Goal: Task Accomplishment & Management: Manage account settings

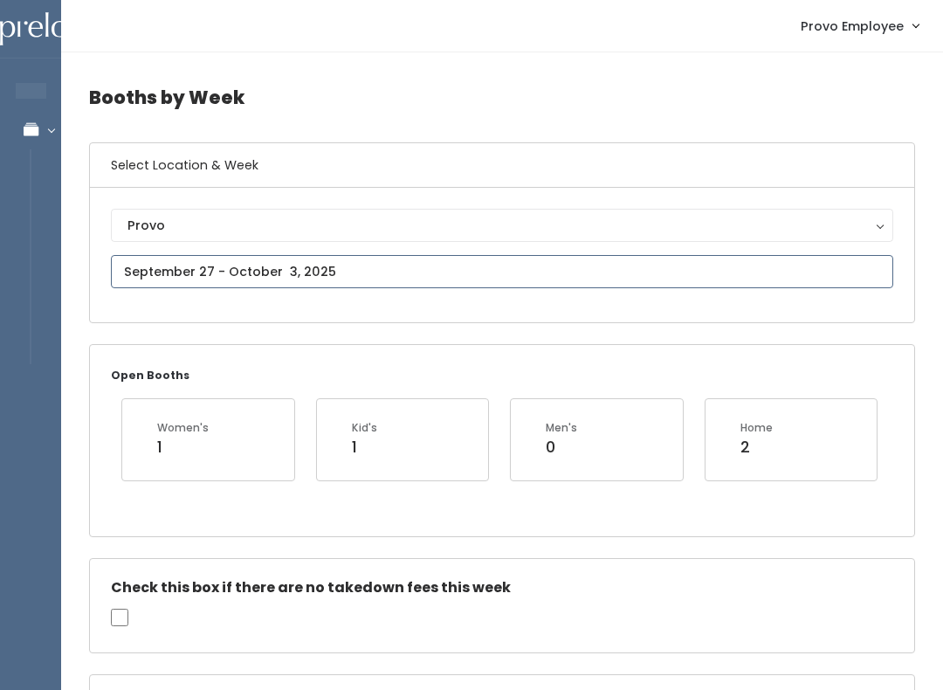
click at [336, 267] on input "text" at bounding box center [502, 271] width 782 height 33
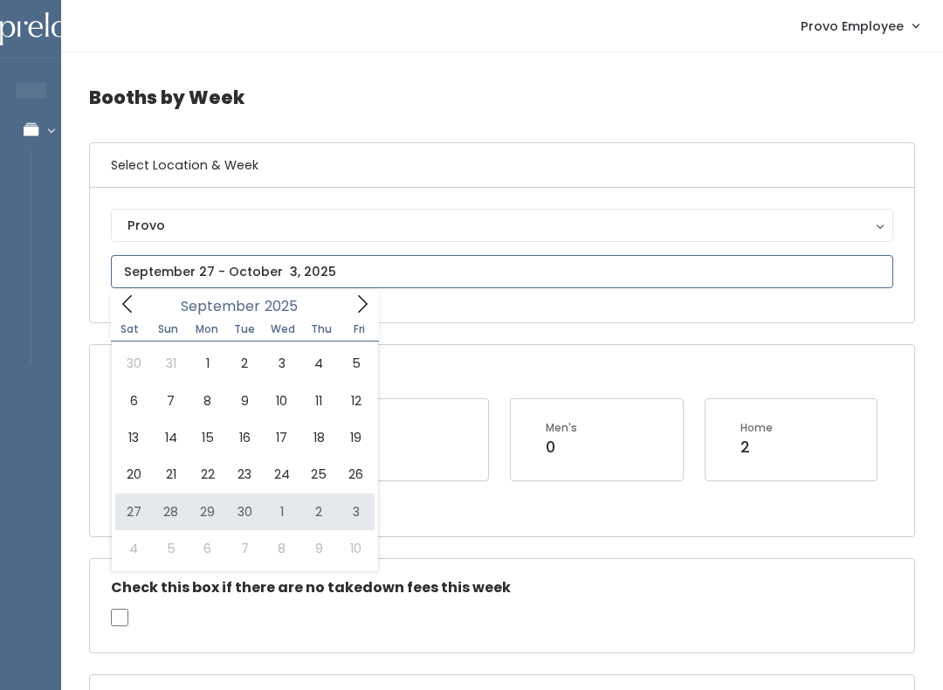
type input "September 27 to October 3"
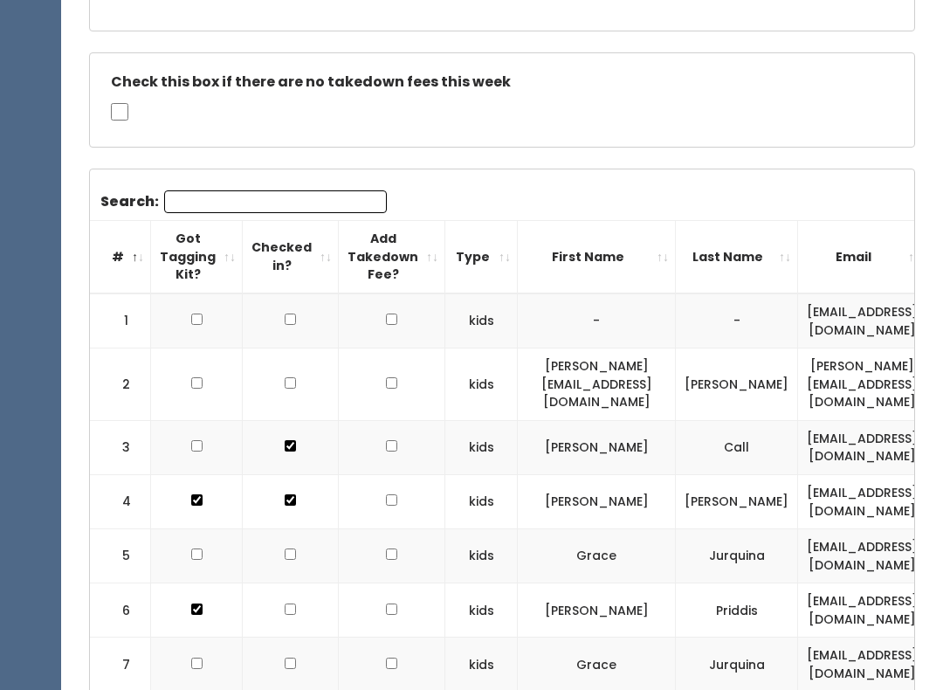
scroll to position [506, 0]
click at [319, 243] on th "Checked in?" at bounding box center [291, 257] width 96 height 72
click at [308, 253] on th "Checked in?" at bounding box center [291, 257] width 96 height 72
click at [130, 241] on th "#" at bounding box center [120, 257] width 61 height 72
click at [132, 240] on th "#" at bounding box center [120, 257] width 61 height 72
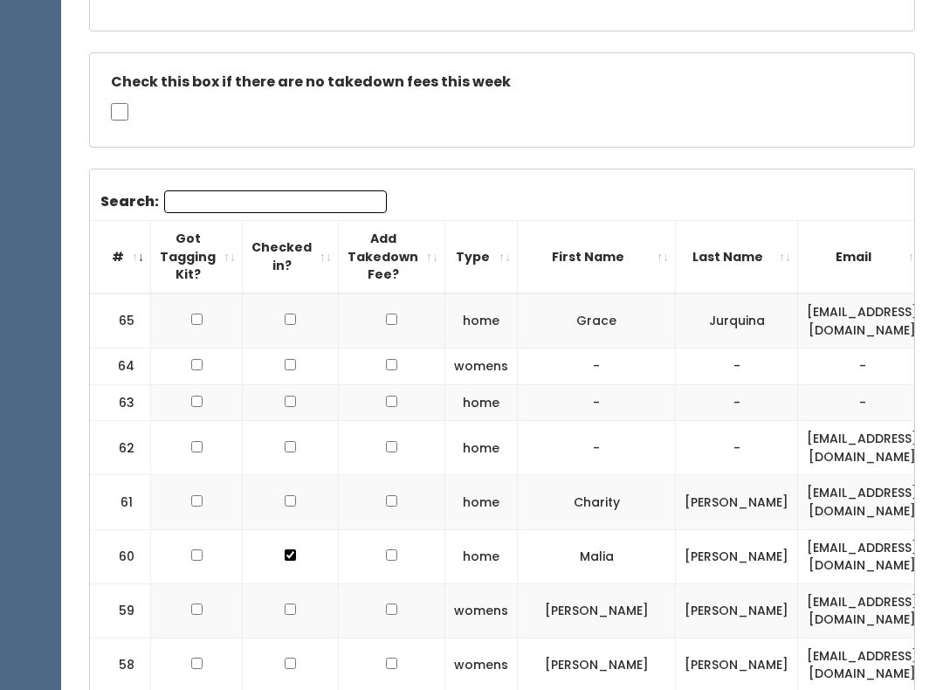
click at [139, 241] on th "#" at bounding box center [120, 257] width 61 height 72
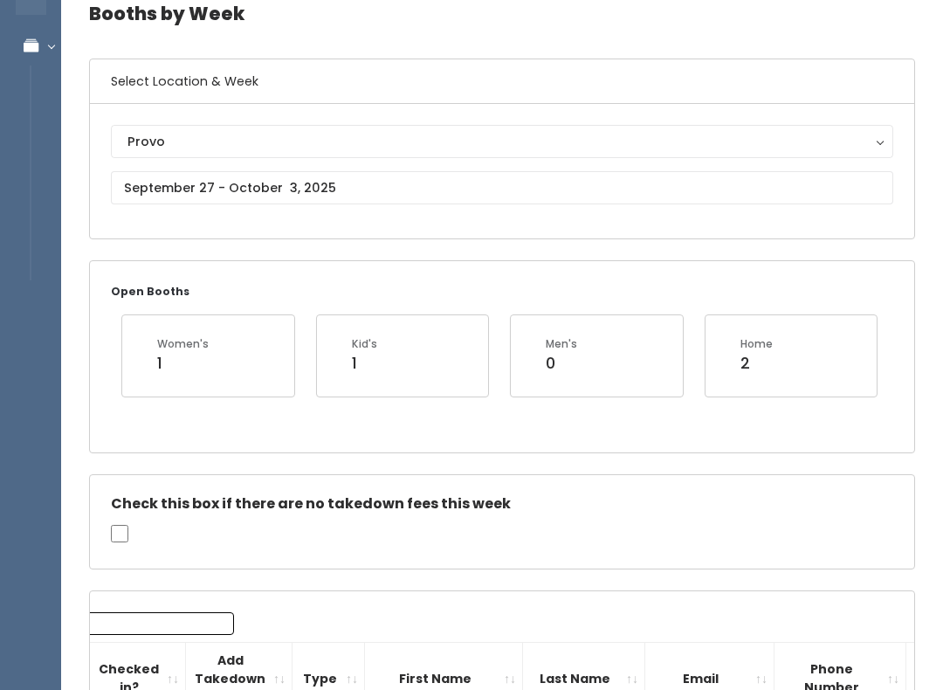
scroll to position [79, 0]
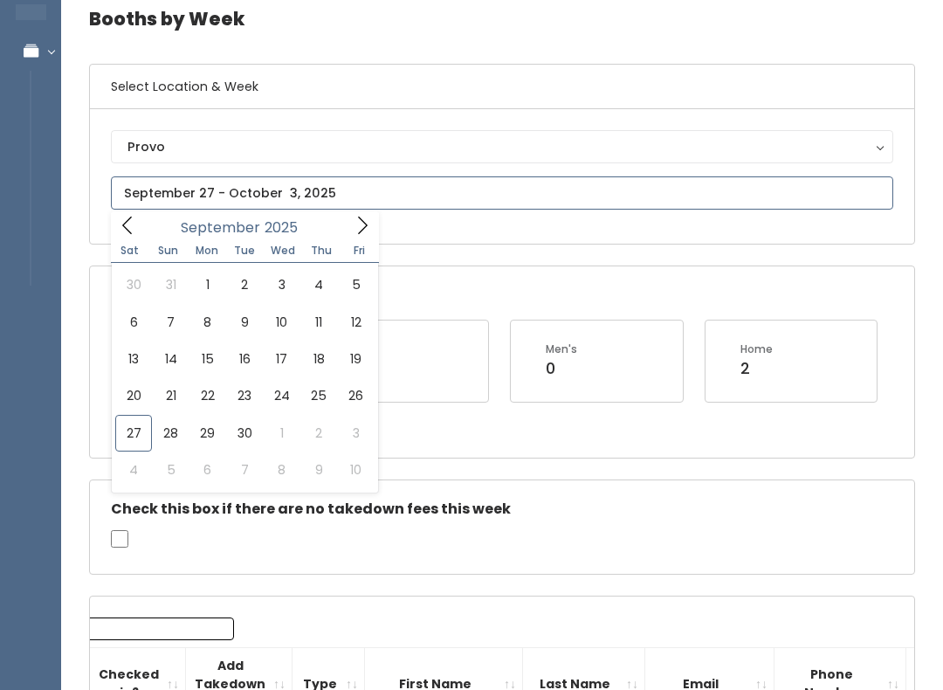
scroll to position [79, 0]
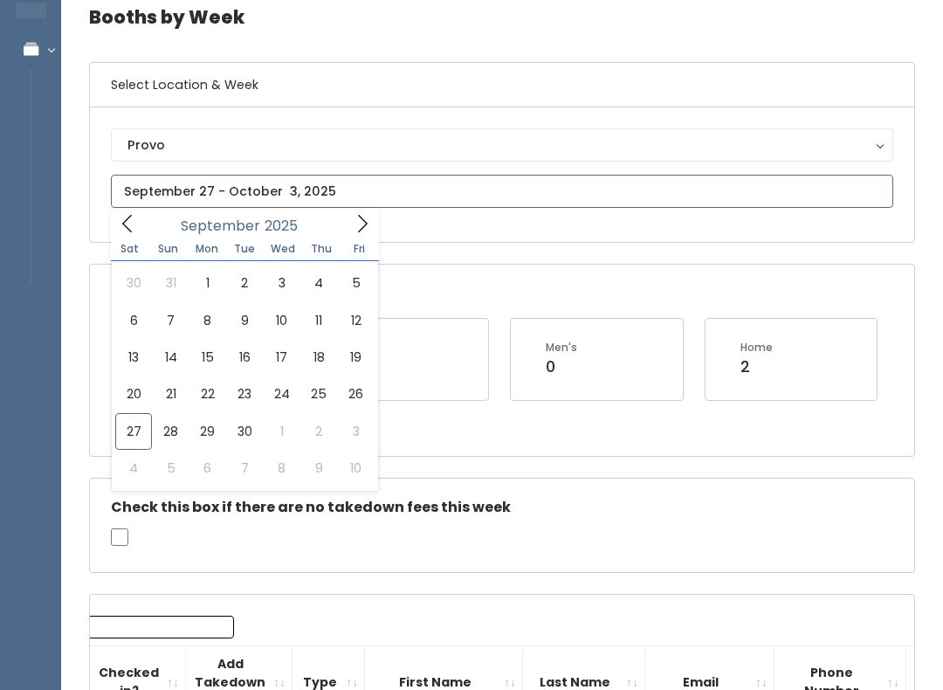
type input "September 27 to October 3"
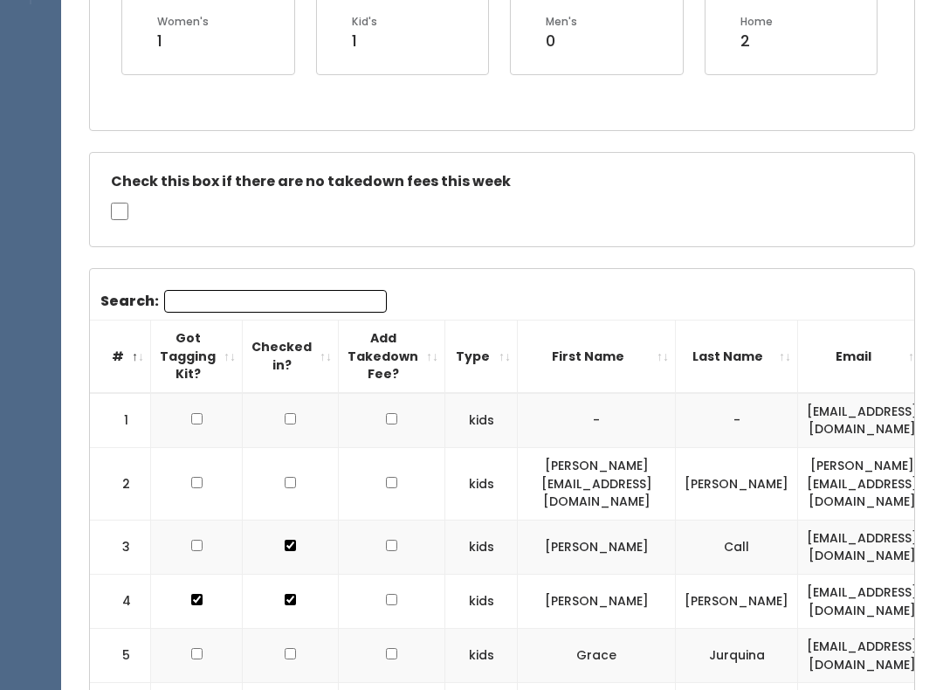
click at [339, 532] on td at bounding box center [392, 547] width 107 height 54
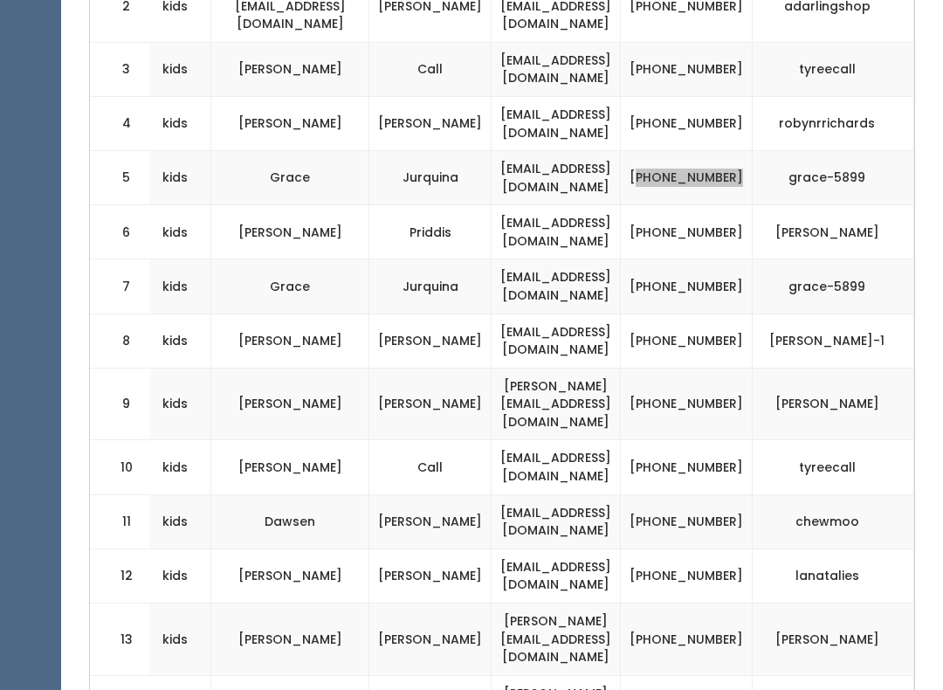
scroll to position [0, 355]
click at [699, 260] on td "[PHONE_NUMBER]" at bounding box center [687, 287] width 132 height 54
click at [699, 314] on td "[PHONE_NUMBER]" at bounding box center [687, 341] width 132 height 54
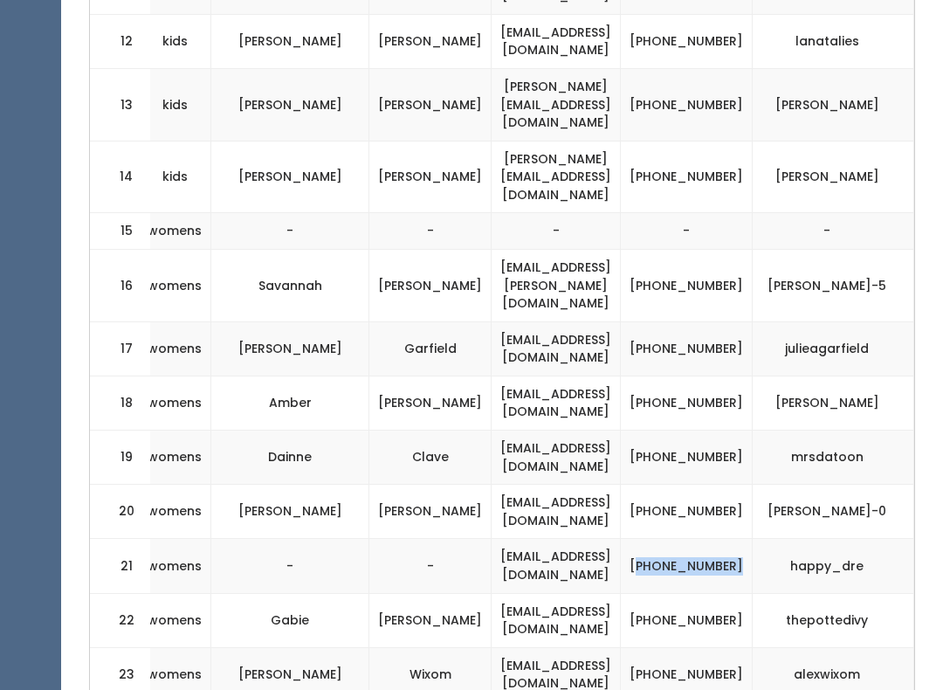
click at [701, 594] on td "[PHONE_NUMBER]" at bounding box center [687, 621] width 132 height 54
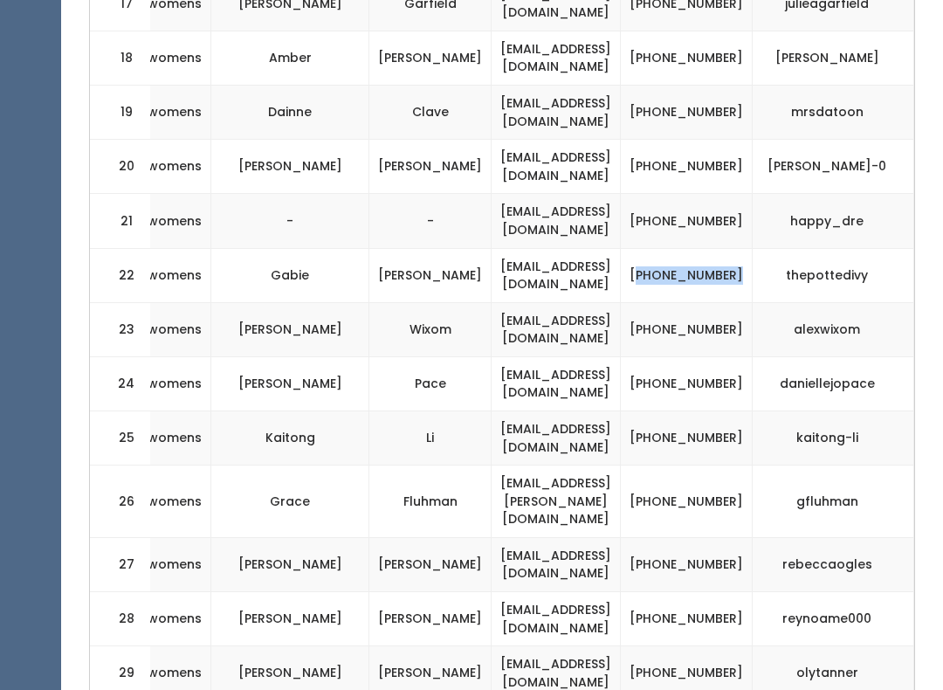
click at [700, 537] on td "[PHONE_NUMBER]" at bounding box center [687, 564] width 132 height 54
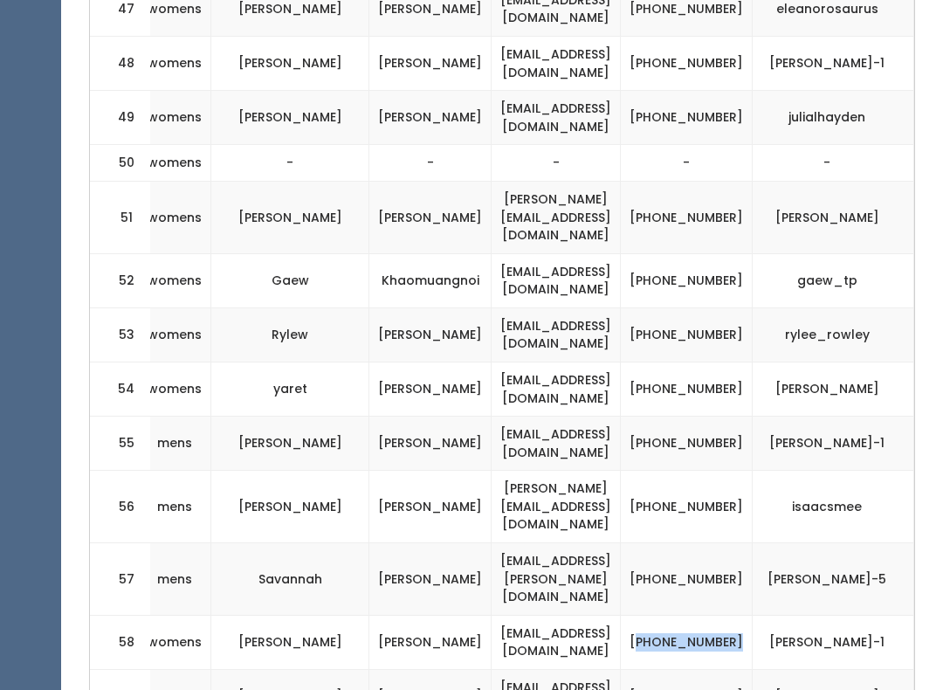
scroll to position [3503, 0]
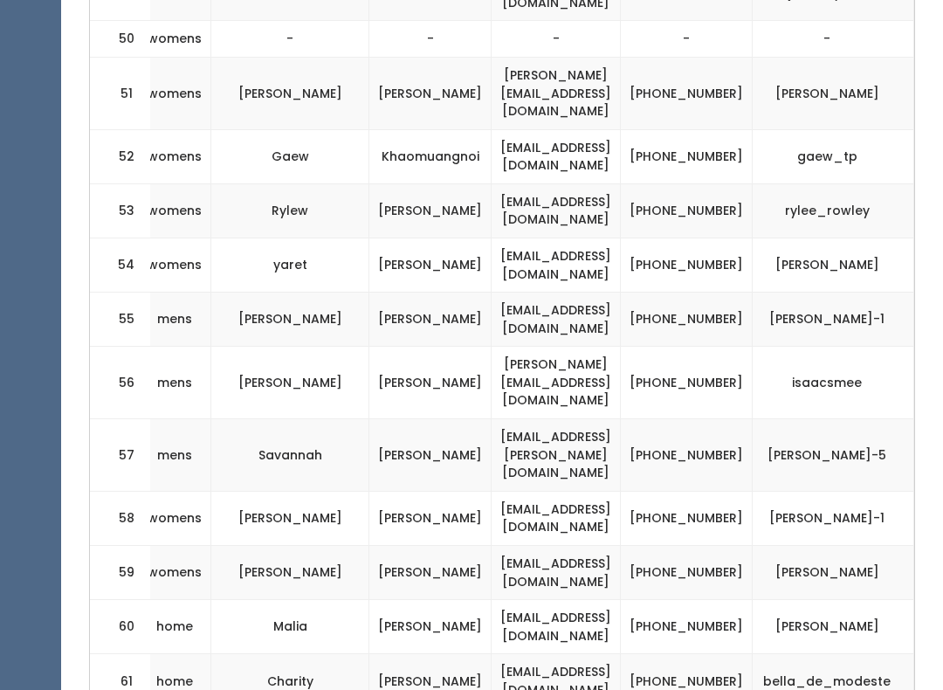
scroll to position [0, 357]
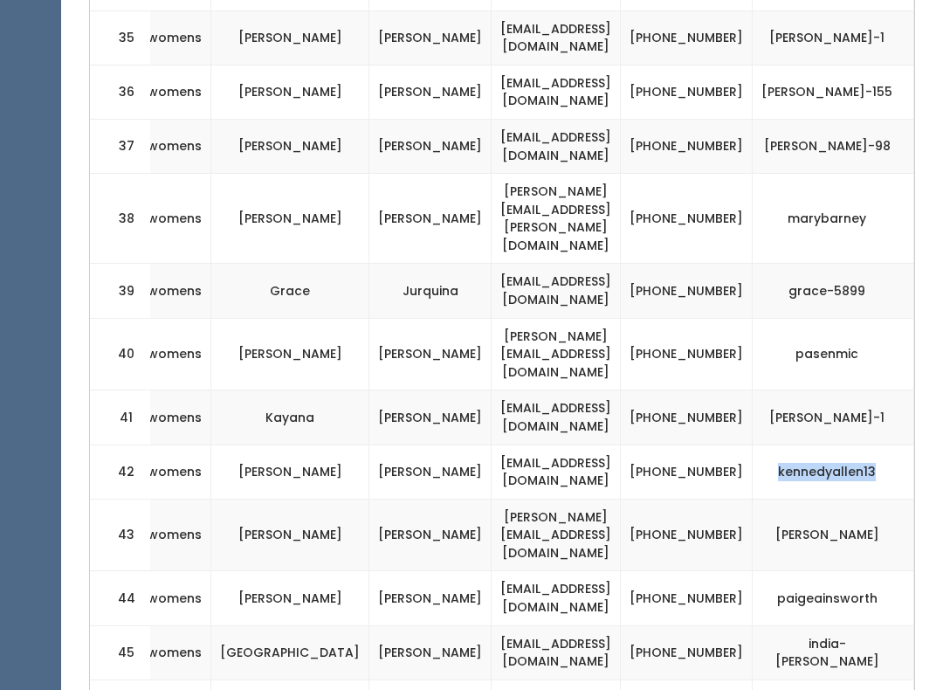
copy td "kennedyallen13"
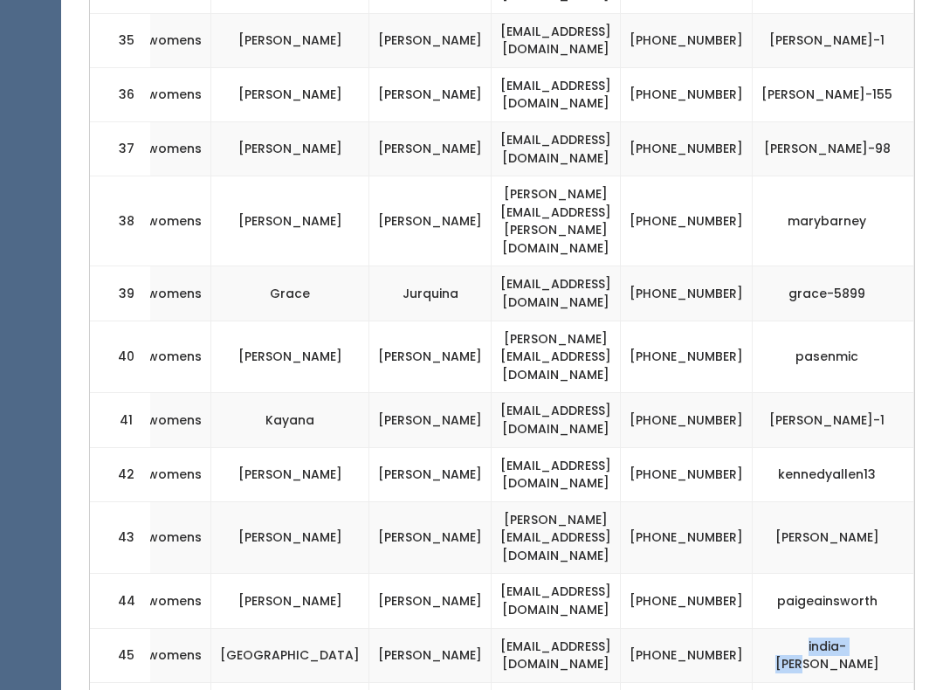
copy td "india-[PERSON_NAME]"
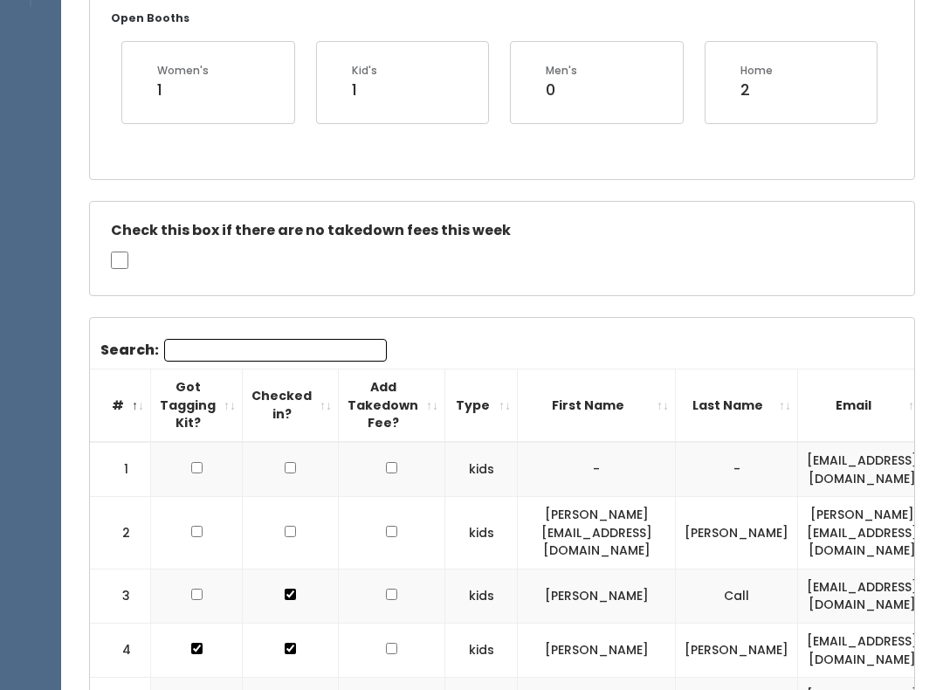
scroll to position [0, -1]
click at [323, 350] on input "Search:" at bounding box center [275, 351] width 223 height 23
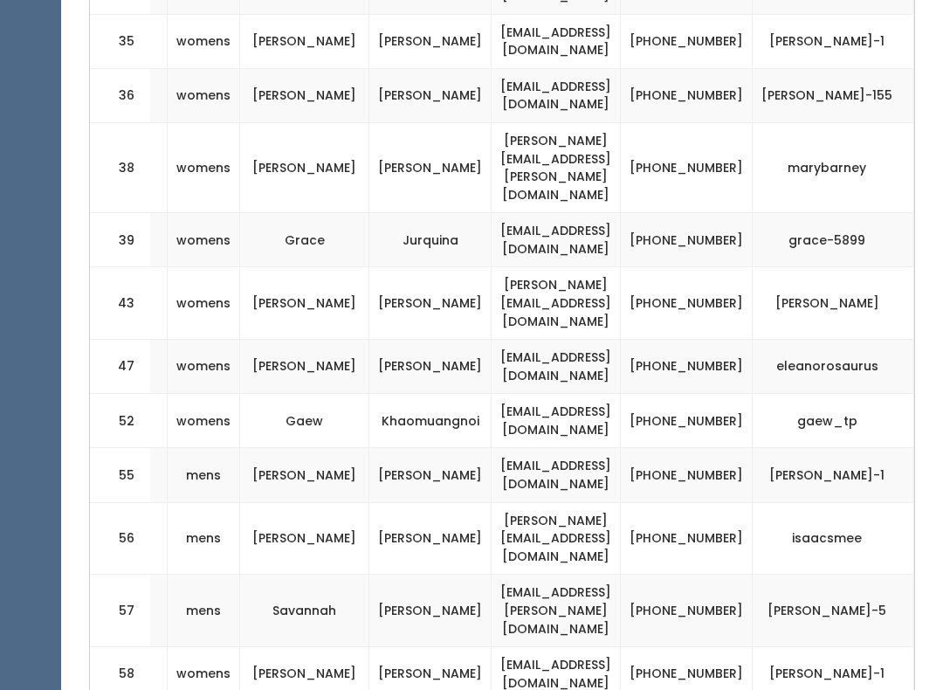
scroll to position [0, 327]
click at [851, 502] on td "isaacsmee" at bounding box center [834, 538] width 162 height 72
copy td "isaacsmee"
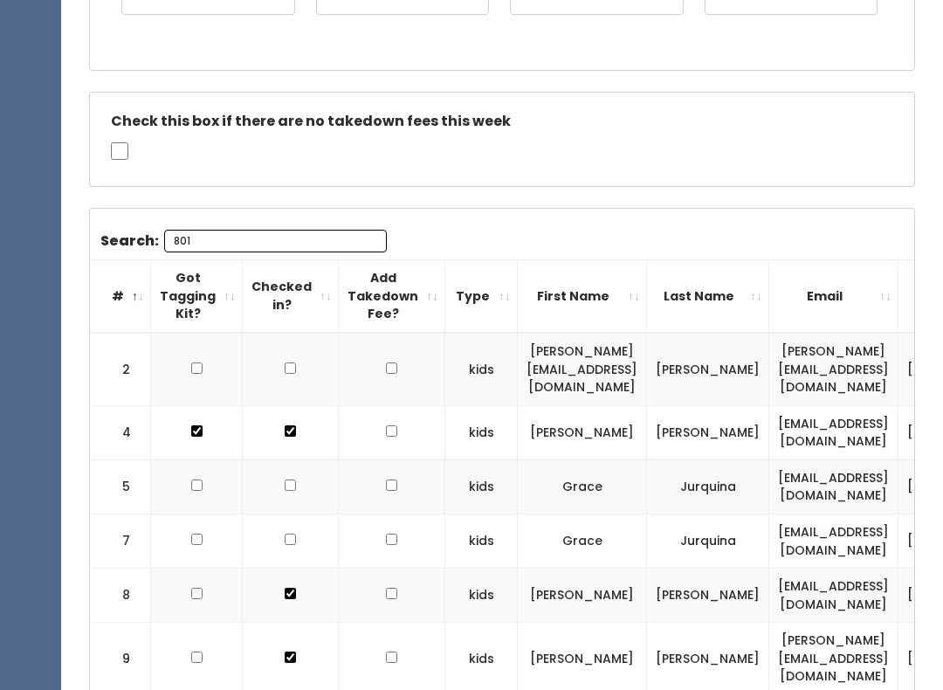
scroll to position [0, 0]
click at [278, 230] on input "801" at bounding box center [275, 241] width 223 height 23
click at [295, 243] on input "801" at bounding box center [275, 241] width 223 height 23
type input "8"
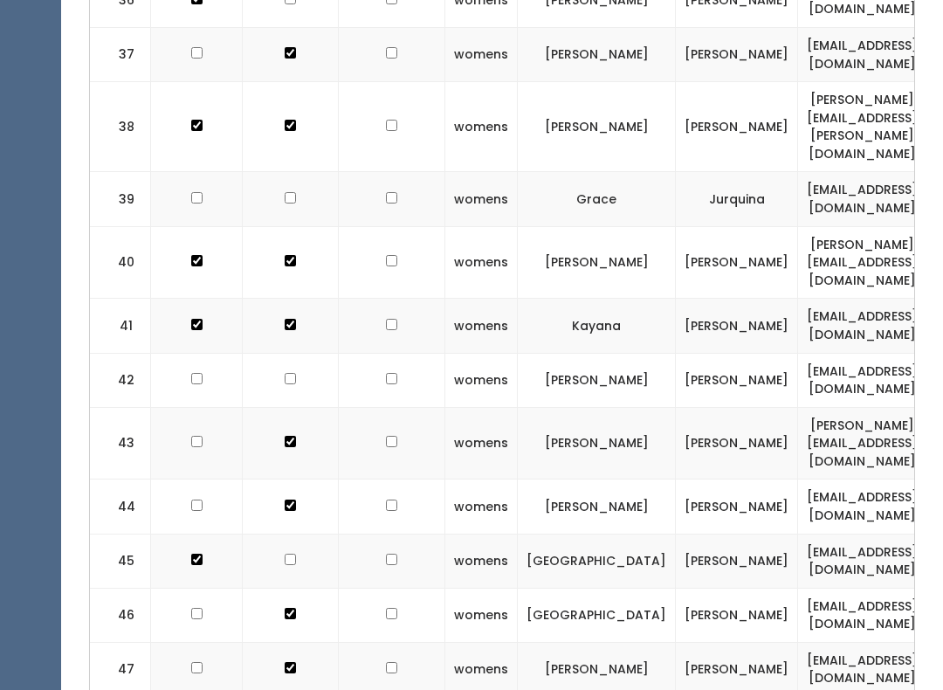
click at [285, 554] on input "checkbox" at bounding box center [290, 559] width 11 height 11
checkbox input "true"
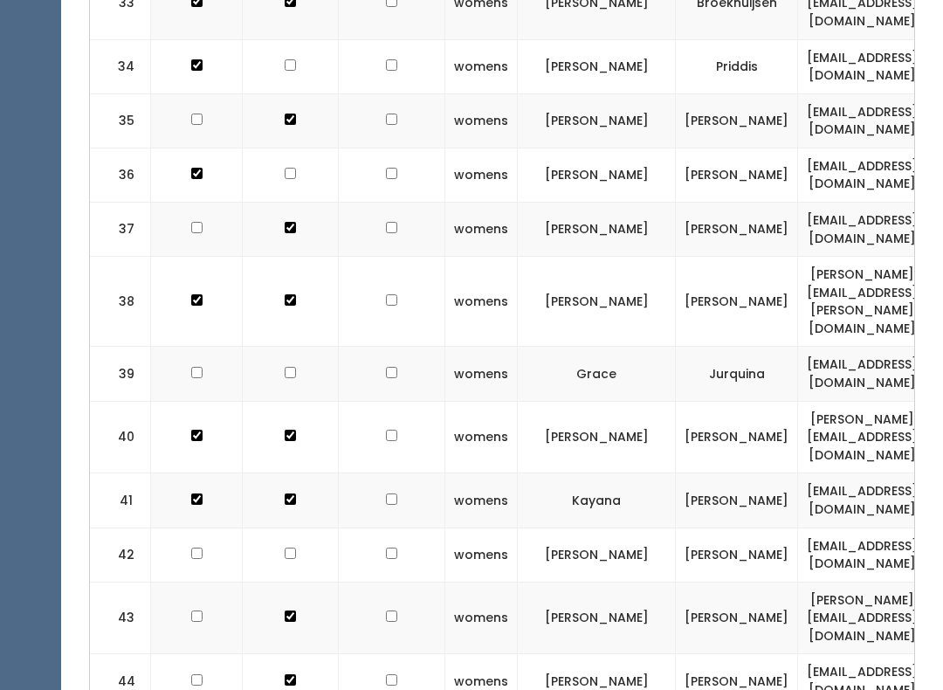
scroll to position [0, -1]
click at [287, 548] on input "checkbox" at bounding box center [290, 553] width 11 height 11
checkbox input "true"
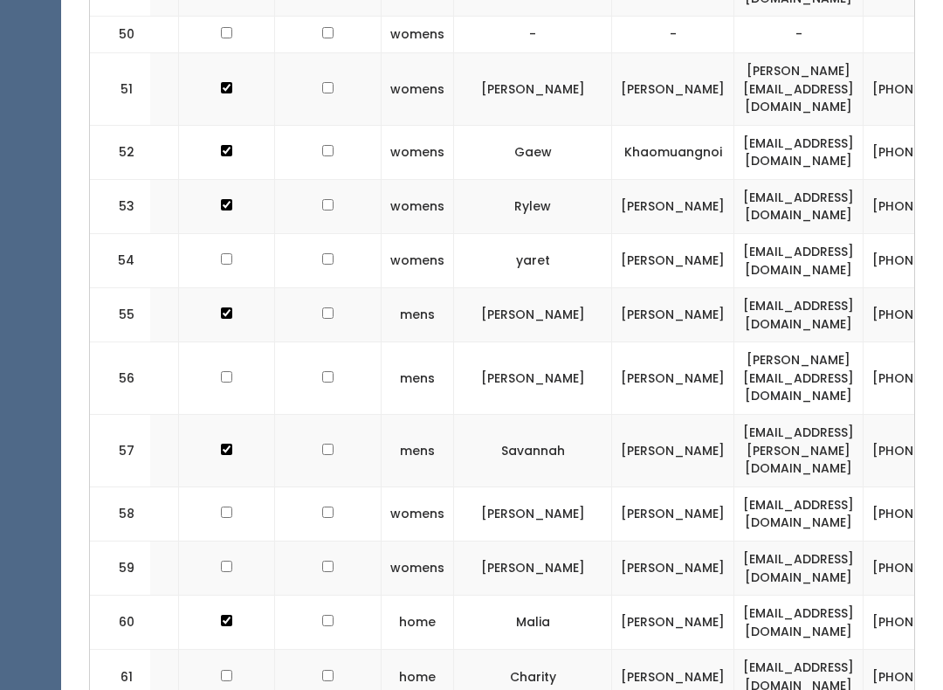
scroll to position [0, 68]
